Goal: Ask a question

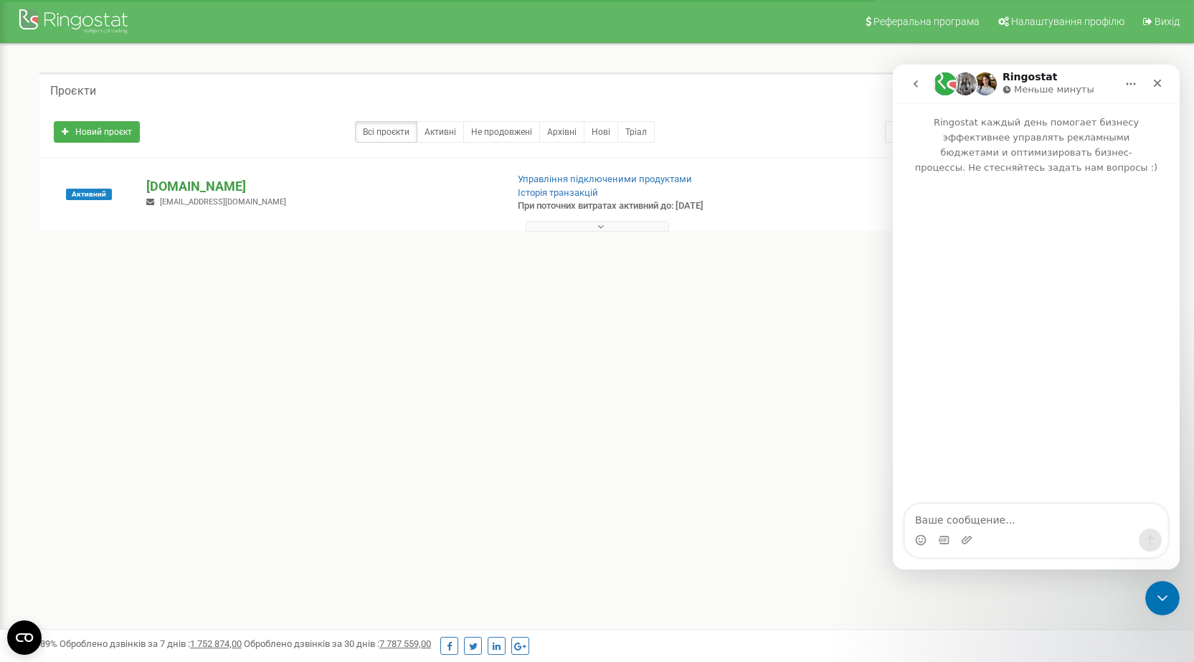
click at [217, 177] on p "[DOMAIN_NAME]" at bounding box center [320, 186] width 348 height 19
click at [207, 187] on p "[DOMAIN_NAME]" at bounding box center [320, 186] width 348 height 19
click at [207, 184] on p "[DOMAIN_NAME]" at bounding box center [320, 186] width 348 height 19
click at [206, 189] on p "[DOMAIN_NAME]" at bounding box center [320, 186] width 348 height 19
click at [177, 181] on p "[DOMAIN_NAME]" at bounding box center [320, 186] width 348 height 19
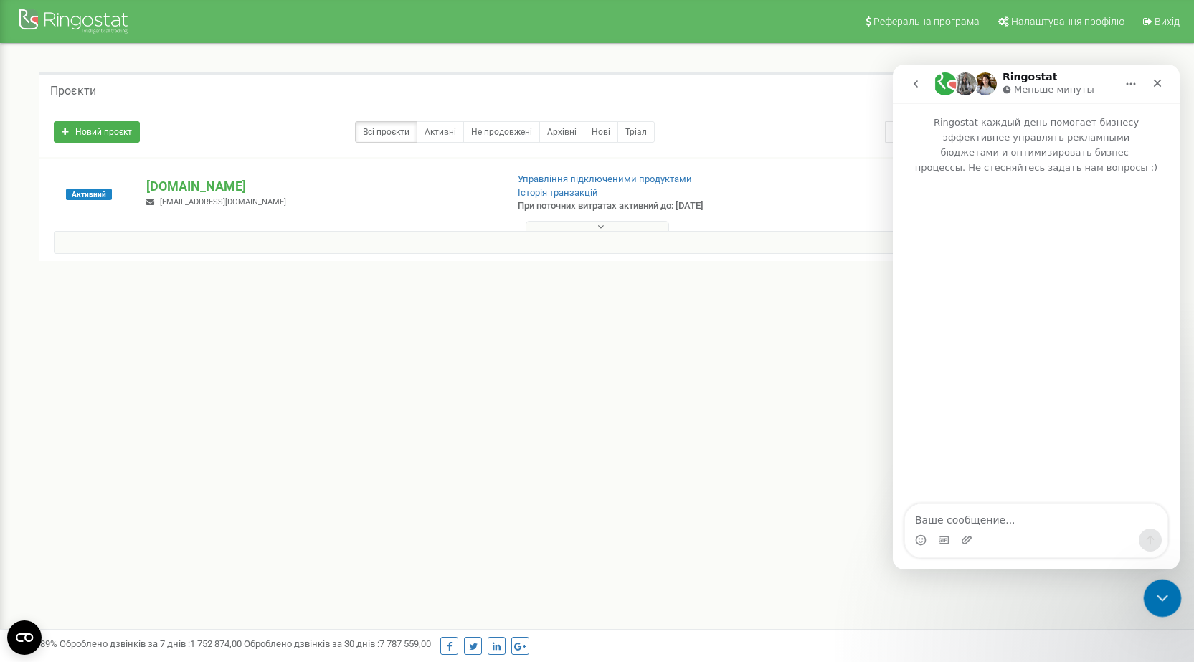
click at [1150, 594] on div "Закрыть службу сообщений Intercom" at bounding box center [1160, 596] width 34 height 34
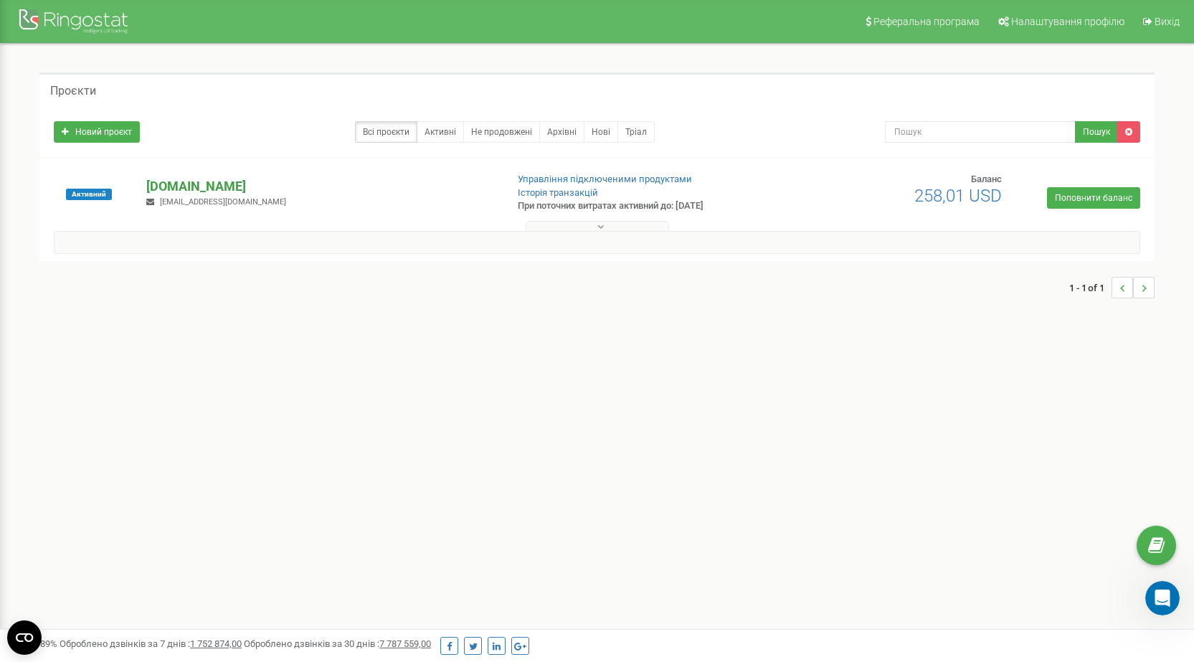
click at [209, 184] on p "[DOMAIN_NAME]" at bounding box center [320, 186] width 348 height 19
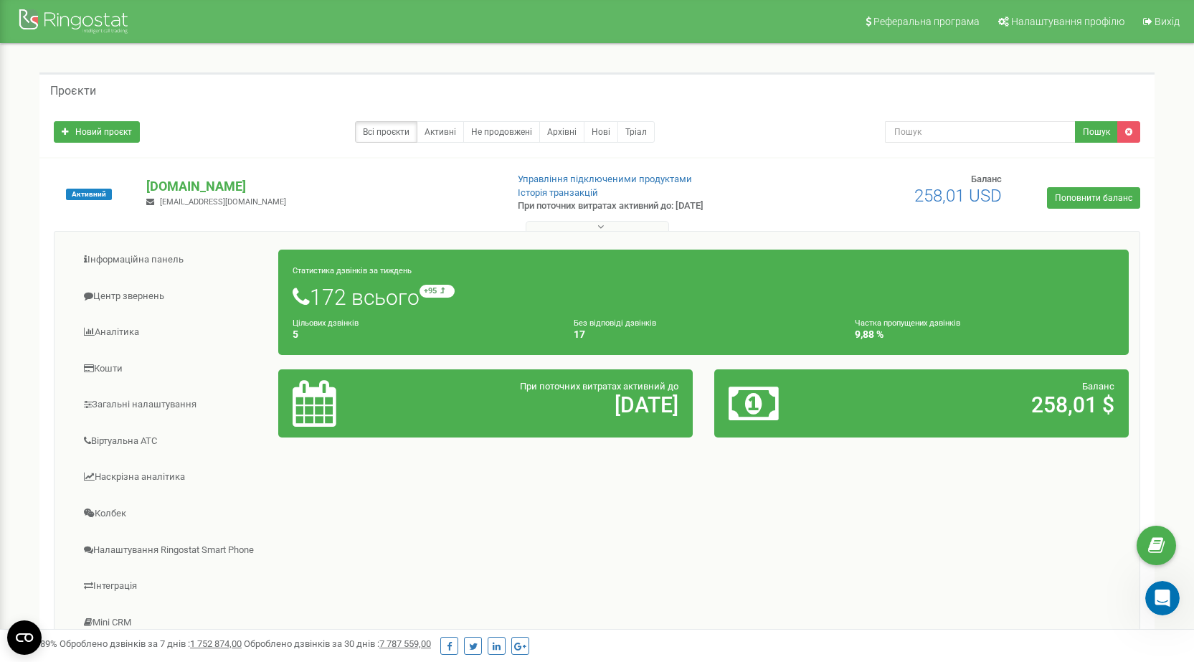
scroll to position [143, 0]
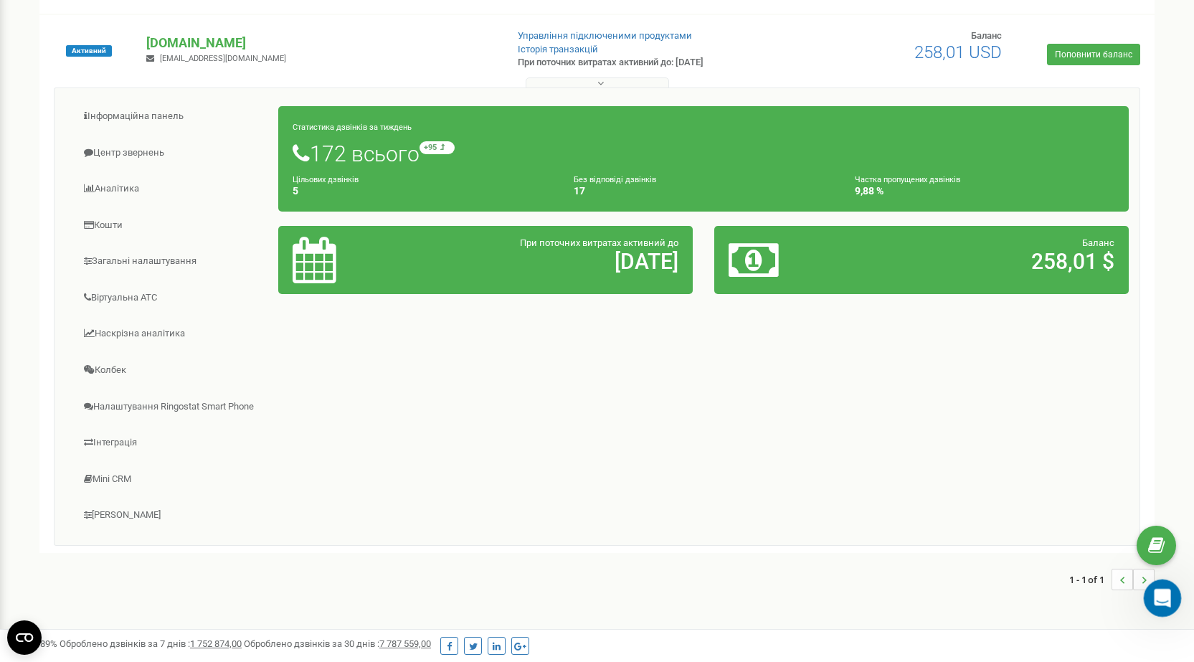
click at [1158, 593] on icon "Открыть службу сообщений Intercom" at bounding box center [1161, 596] width 24 height 24
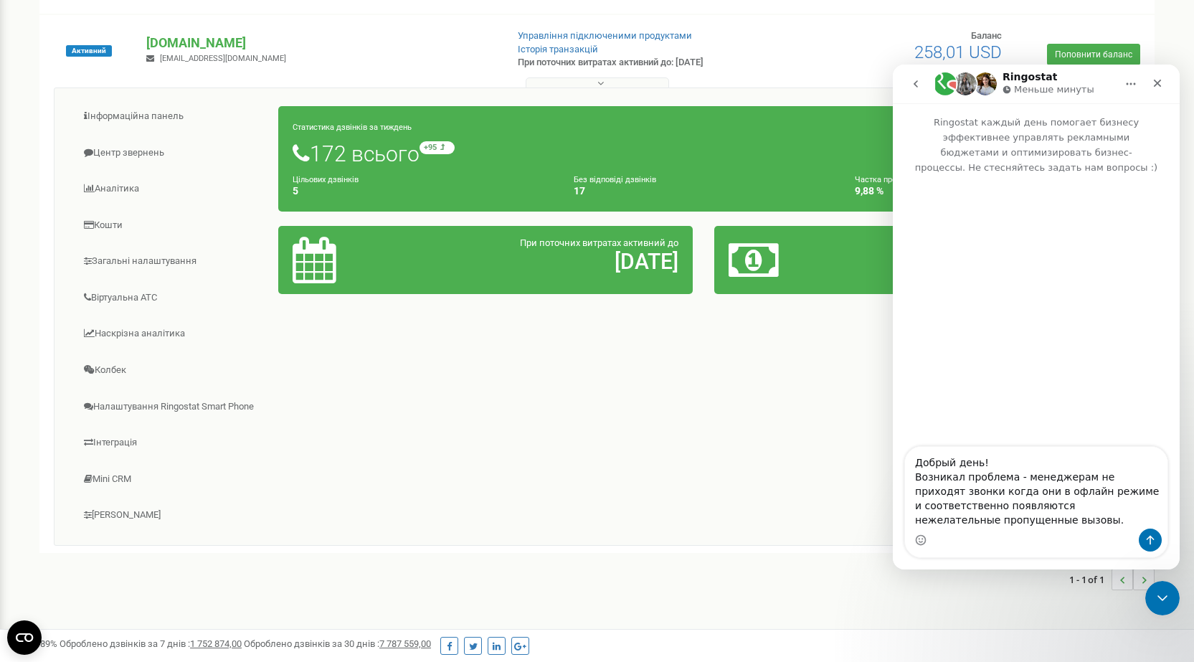
click at [960, 475] on textarea "Добрый день! Возникал проблема - менеджерам не приходят звонки когда они в офла…" at bounding box center [1036, 488] width 262 height 82
click at [1023, 522] on textarea "Добрый день! Возникла проблема - менеджерам не приходят звонки когда они в офла…" at bounding box center [1036, 488] width 262 height 82
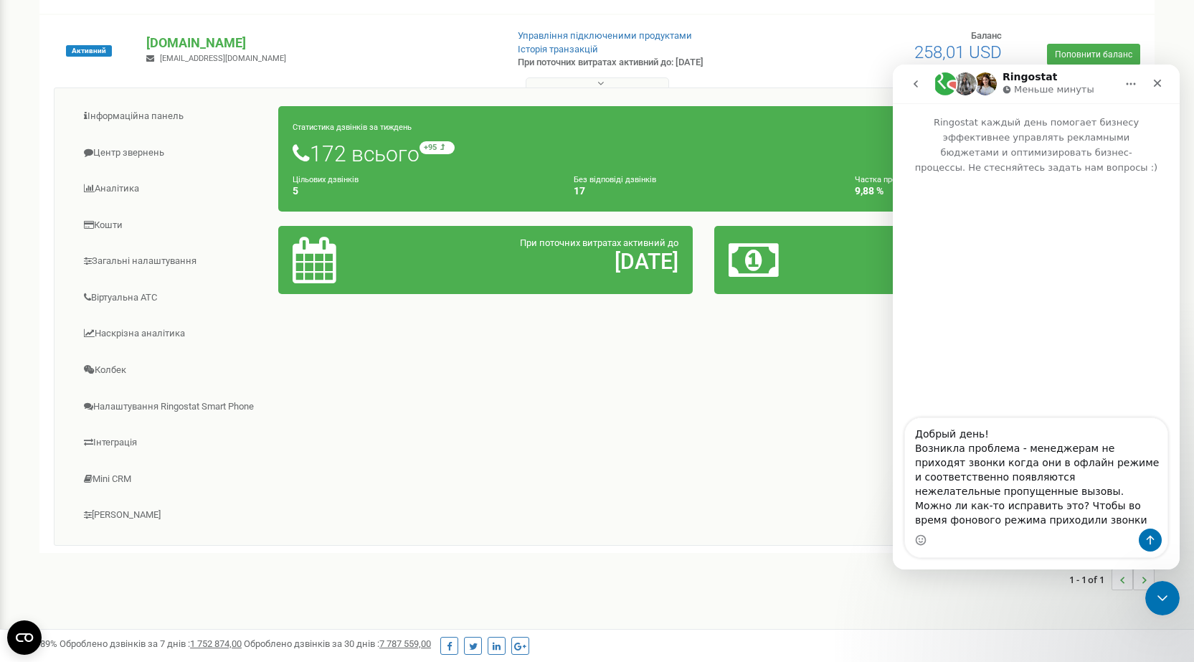
click at [944, 508] on textarea "Добрый день! Возникла проблема - менеджерам не приходят звонки когда они в офла…" at bounding box center [1036, 473] width 262 height 110
click at [955, 527] on textarea "Добрый день! Возникла проблема - менеджерам не приходят звонки когда они в офла…" at bounding box center [1036, 473] width 262 height 110
drag, startPoint x: 1151, startPoint y: 507, endPoint x: 1135, endPoint y: 506, distance: 16.6
click at [1135, 506] on textarea "Добрый день! Возникла проблема - менеджерам не приходят звонки когда они в офла…" at bounding box center [1036, 473] width 262 height 110
click at [1118, 510] on textarea "Добрый день! Возникла проблема - менеджерам не приходят звонки когда они в офла…" at bounding box center [1036, 473] width 262 height 110
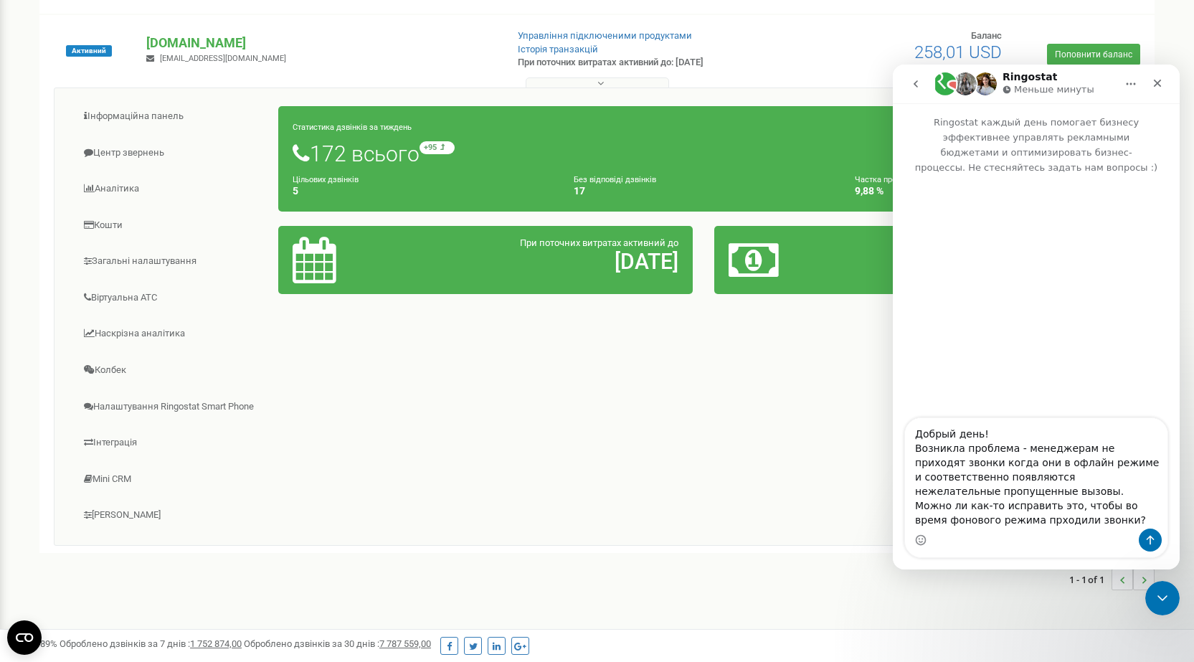
type textarea "Добрый день! Возникла проблема - менеджерам не приходят звонки когда они в офла…"
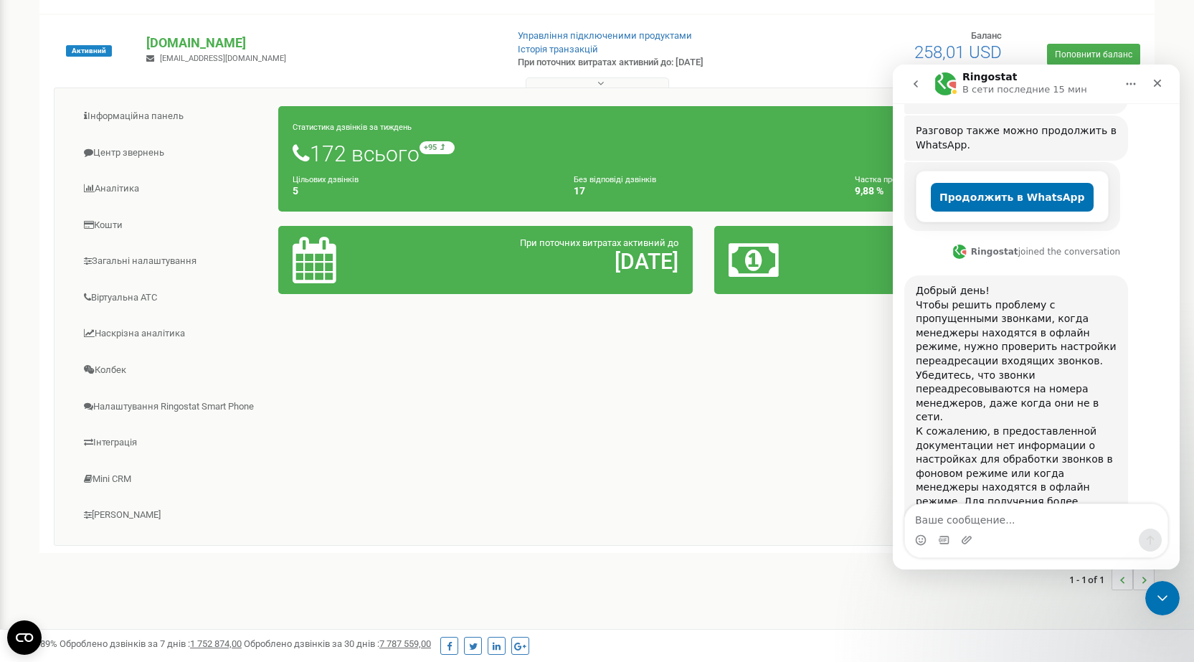
scroll to position [431, 0]
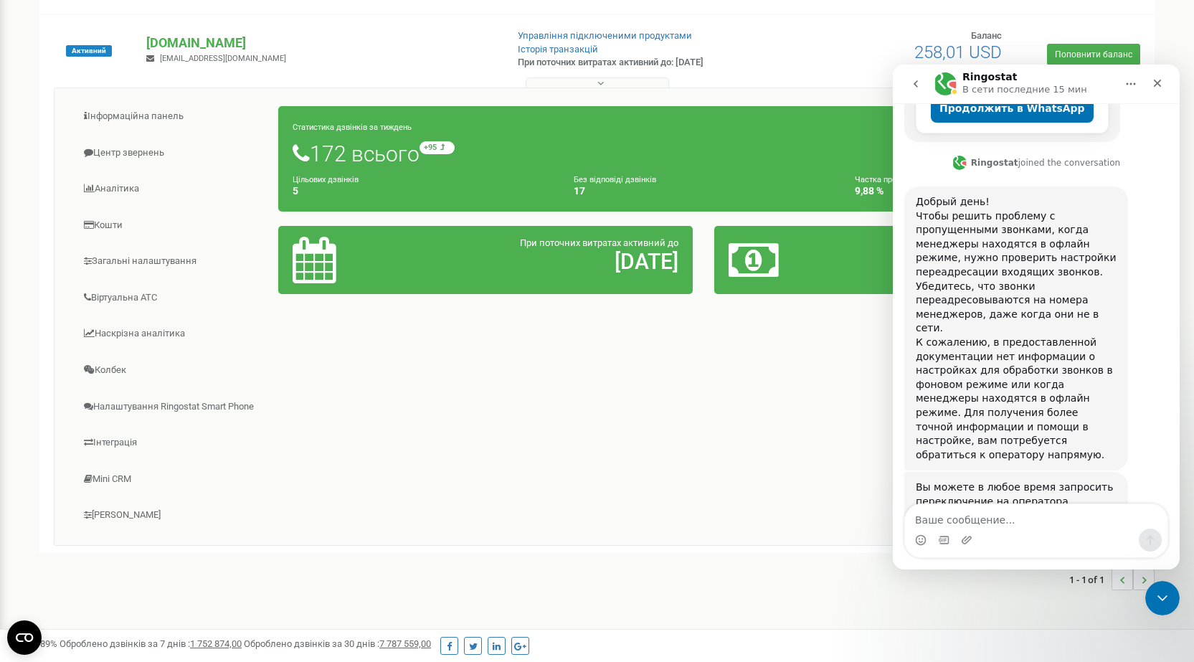
click at [1030, 513] on textarea "Ваше сообщение..." at bounding box center [1036, 516] width 262 height 24
type textarea "С"
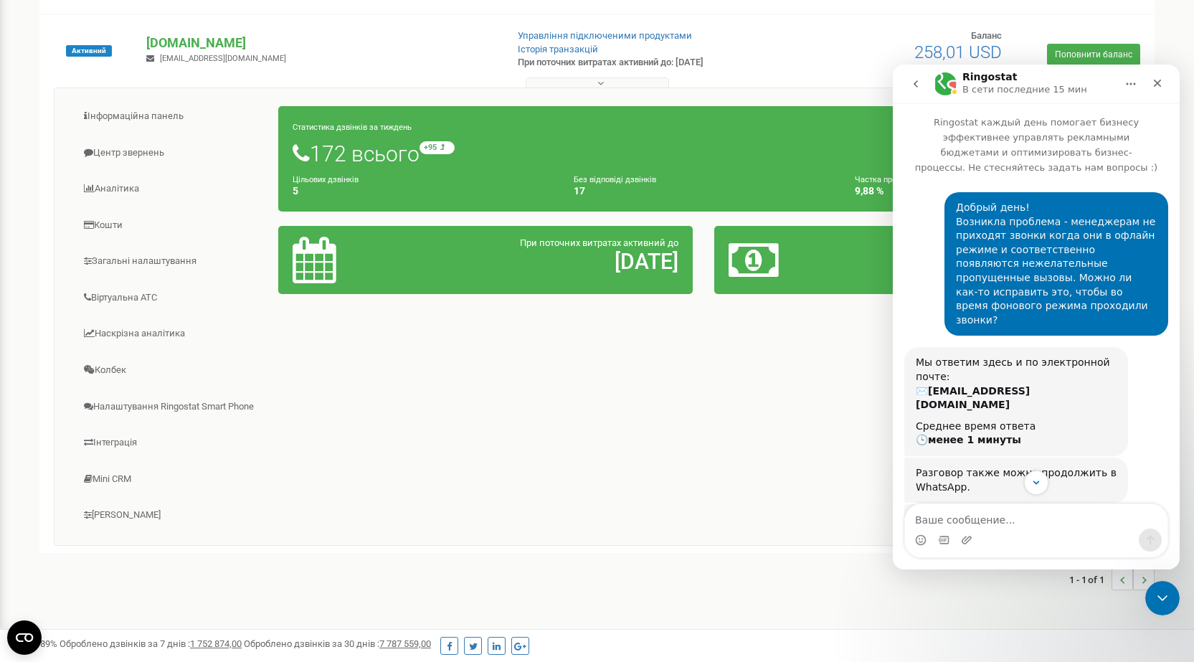
scroll to position [287, 0]
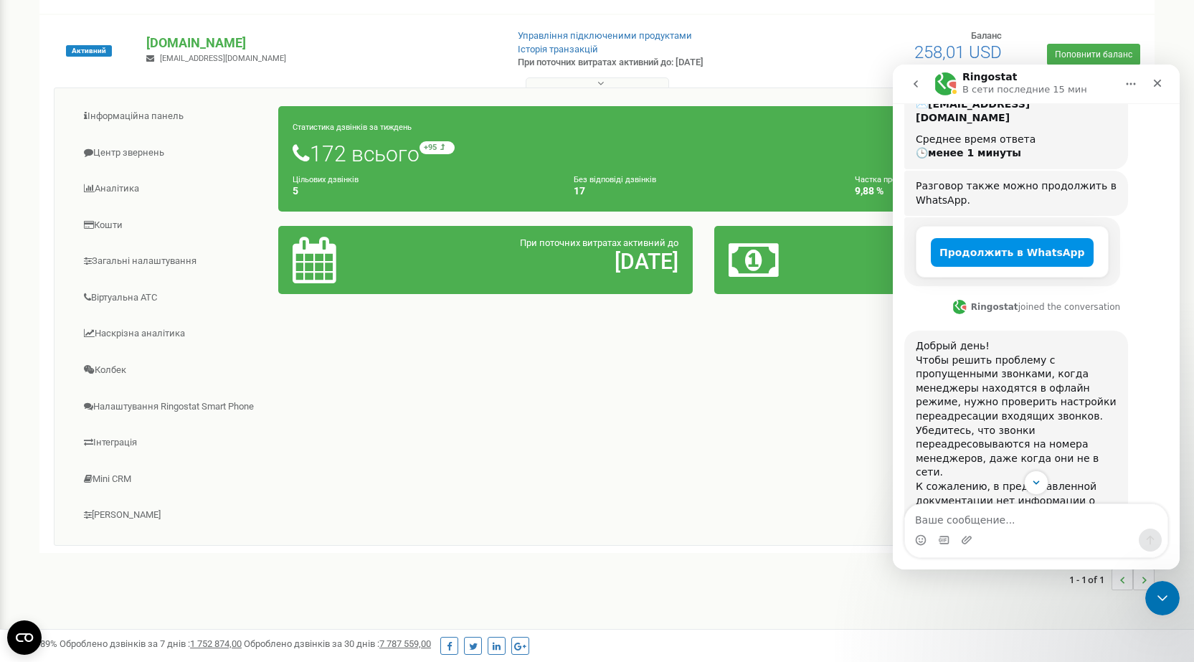
click at [972, 238] on button "Продолжить в WhatsApp" at bounding box center [1012, 252] width 163 height 29
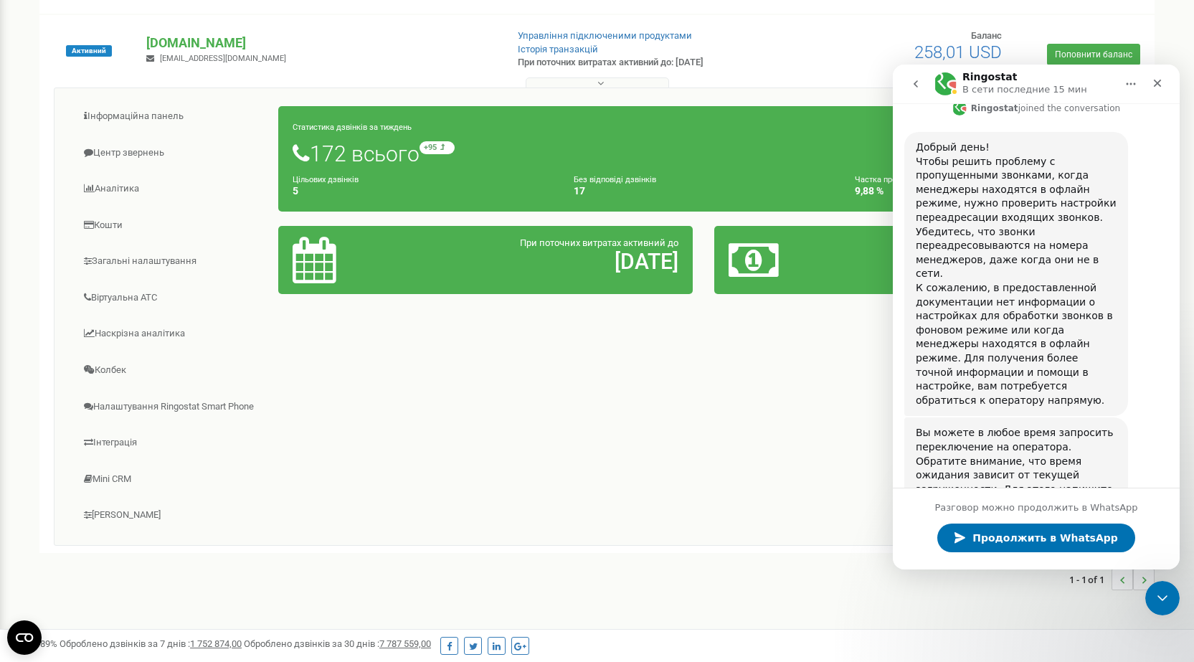
scroll to position [535, 0]
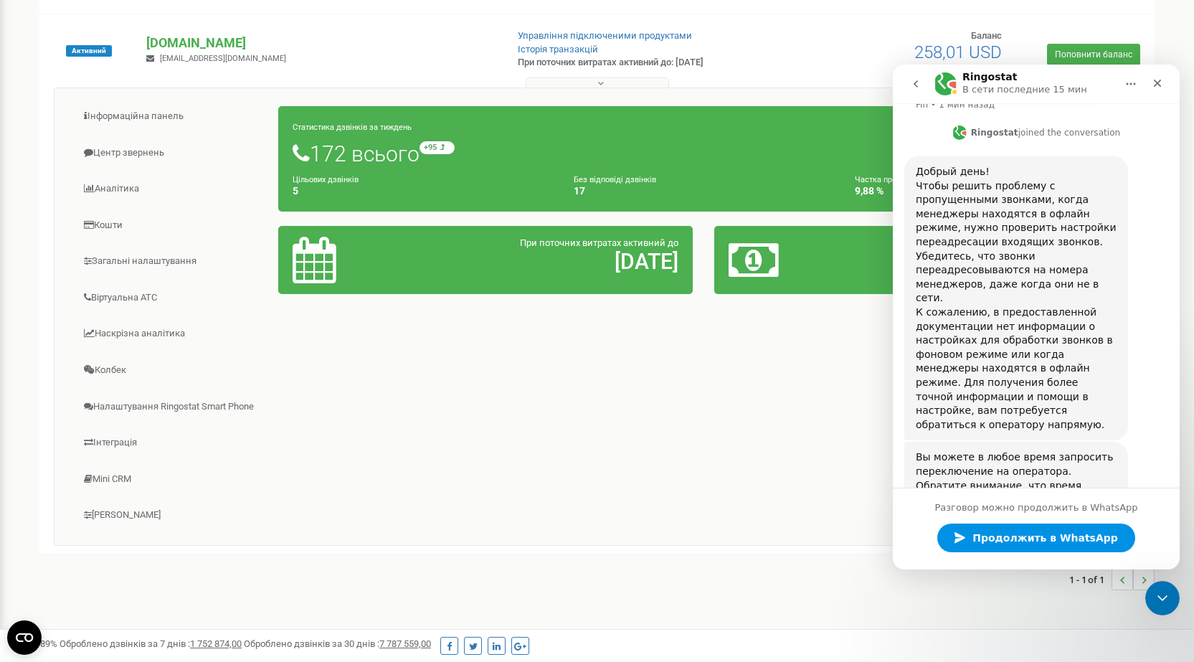
click at [1006, 530] on span "Продолжить в WhatsApp" at bounding box center [1041, 538] width 153 height 29
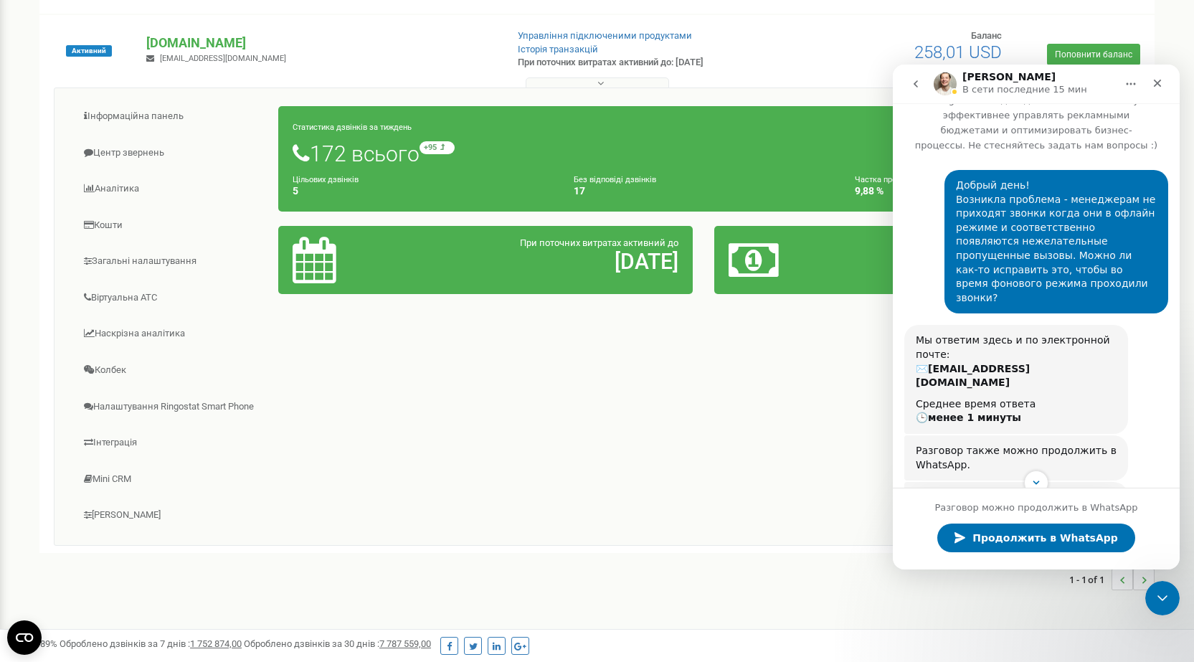
scroll to position [0, 0]
